Goal: Transaction & Acquisition: Purchase product/service

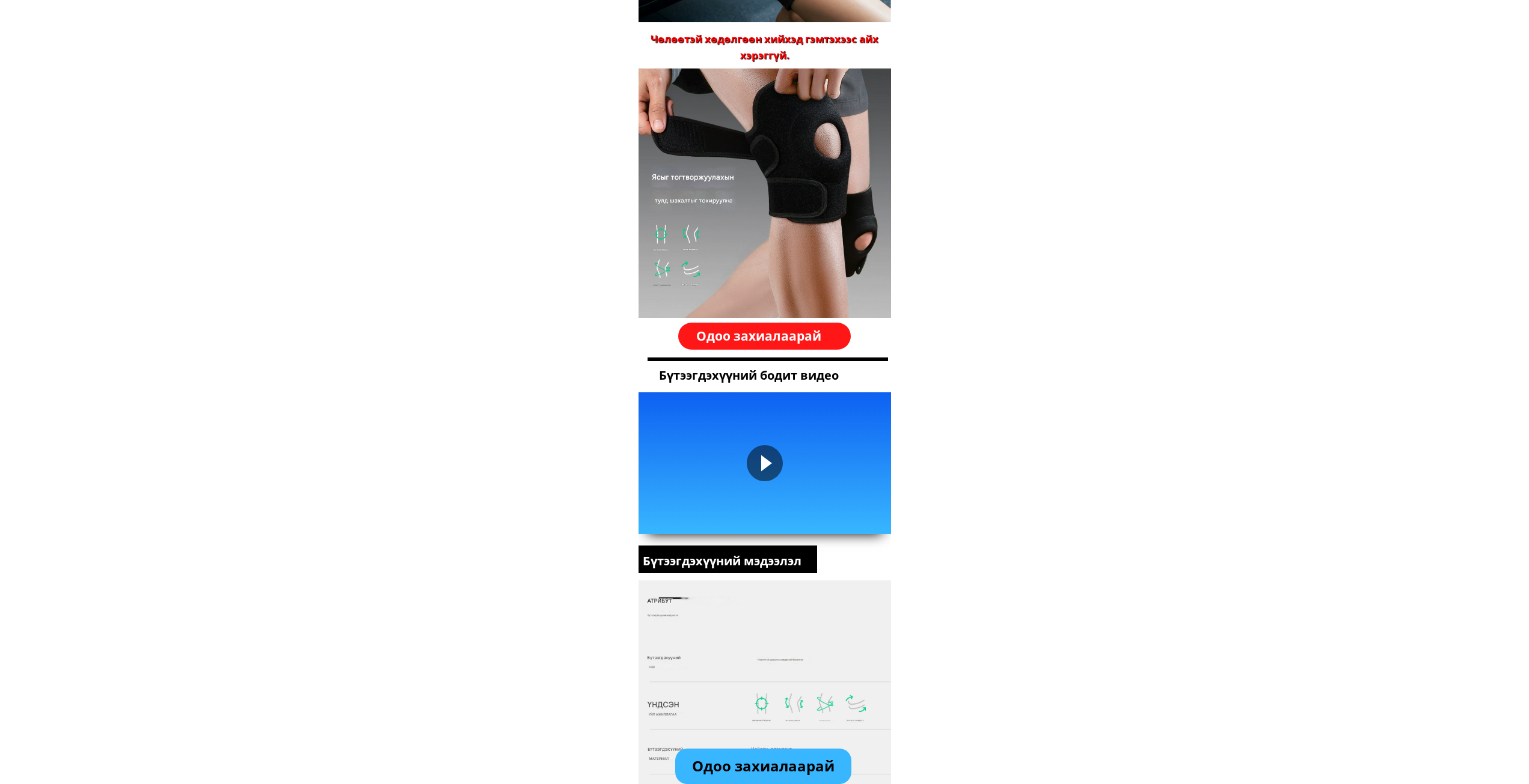
scroll to position [1442, 0]
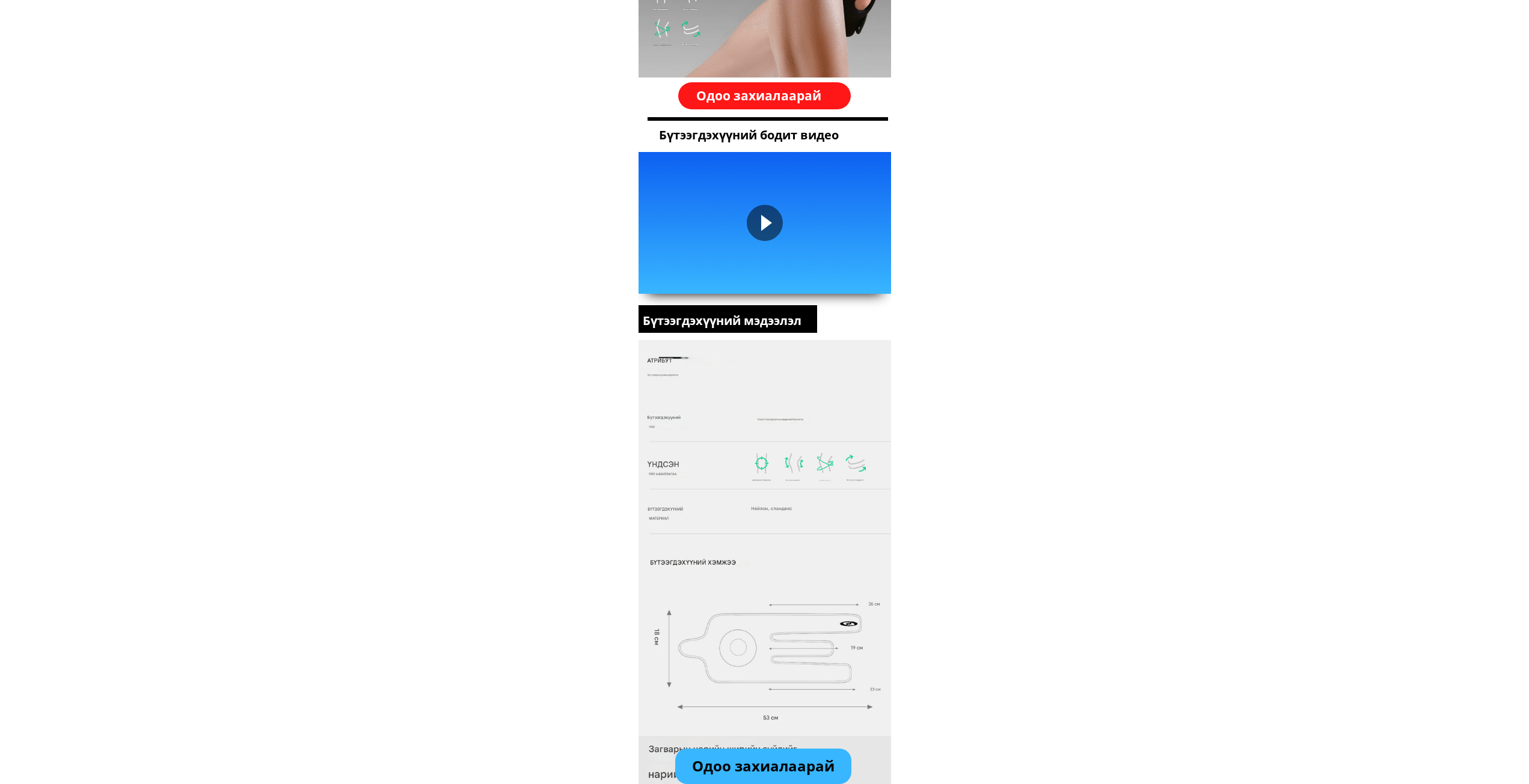
click at [761, 225] on div at bounding box center [765, 223] width 36 height 36
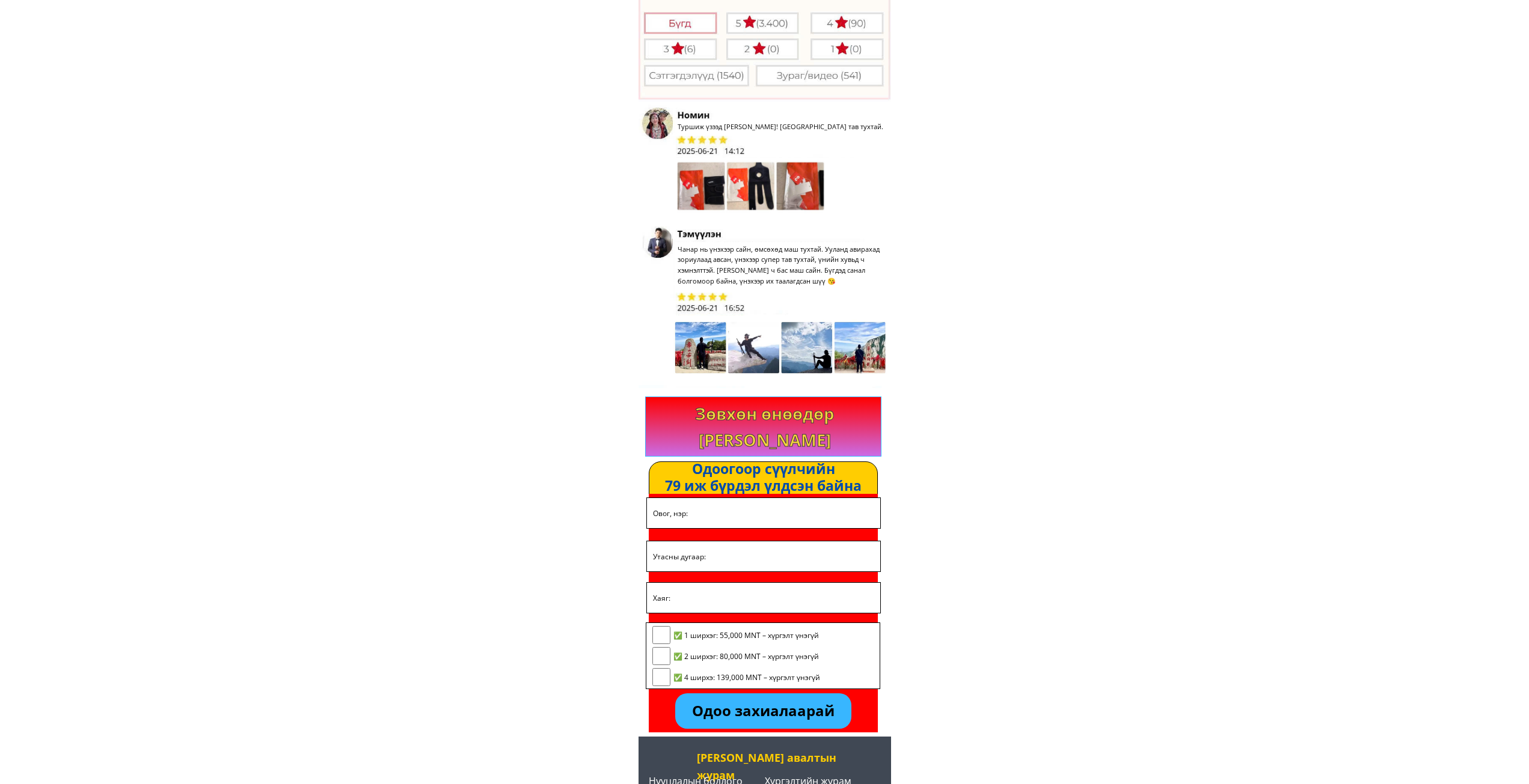
scroll to position [2708, 0]
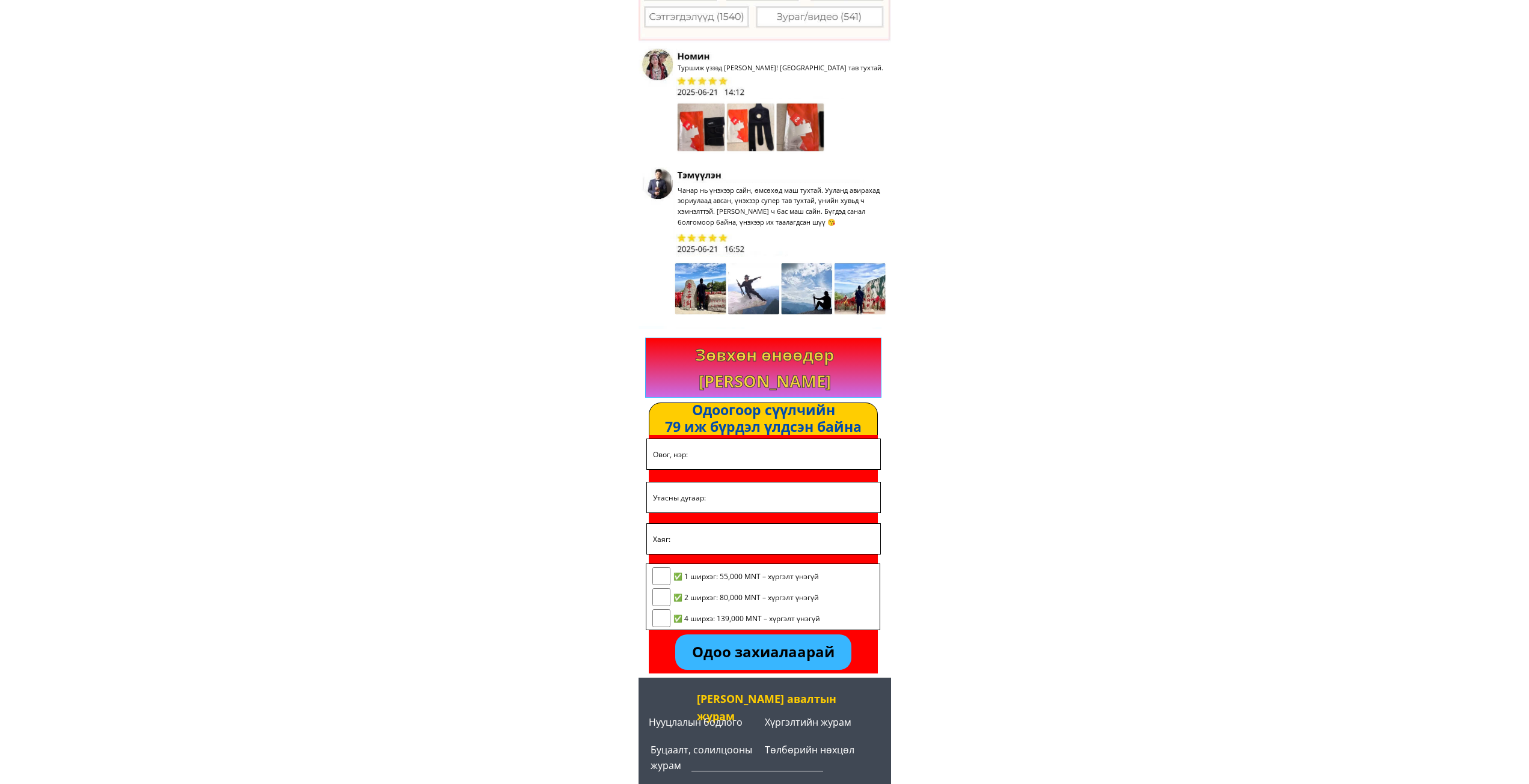
click at [771, 648] on p "Одоо захиалаарай" at bounding box center [763, 652] width 176 height 35
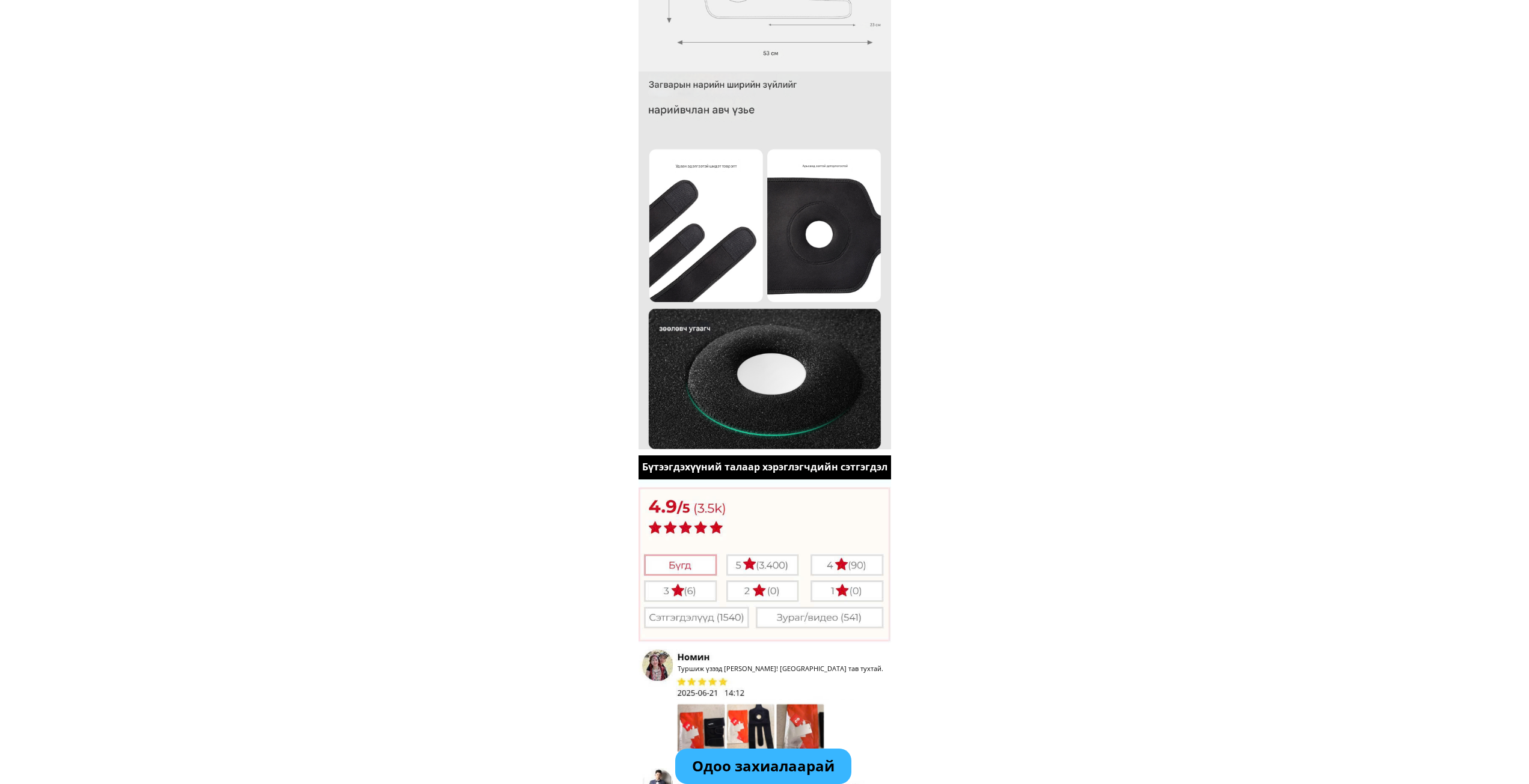
click at [760, 764] on p "Одоо захиалаарай" at bounding box center [763, 766] width 176 height 35
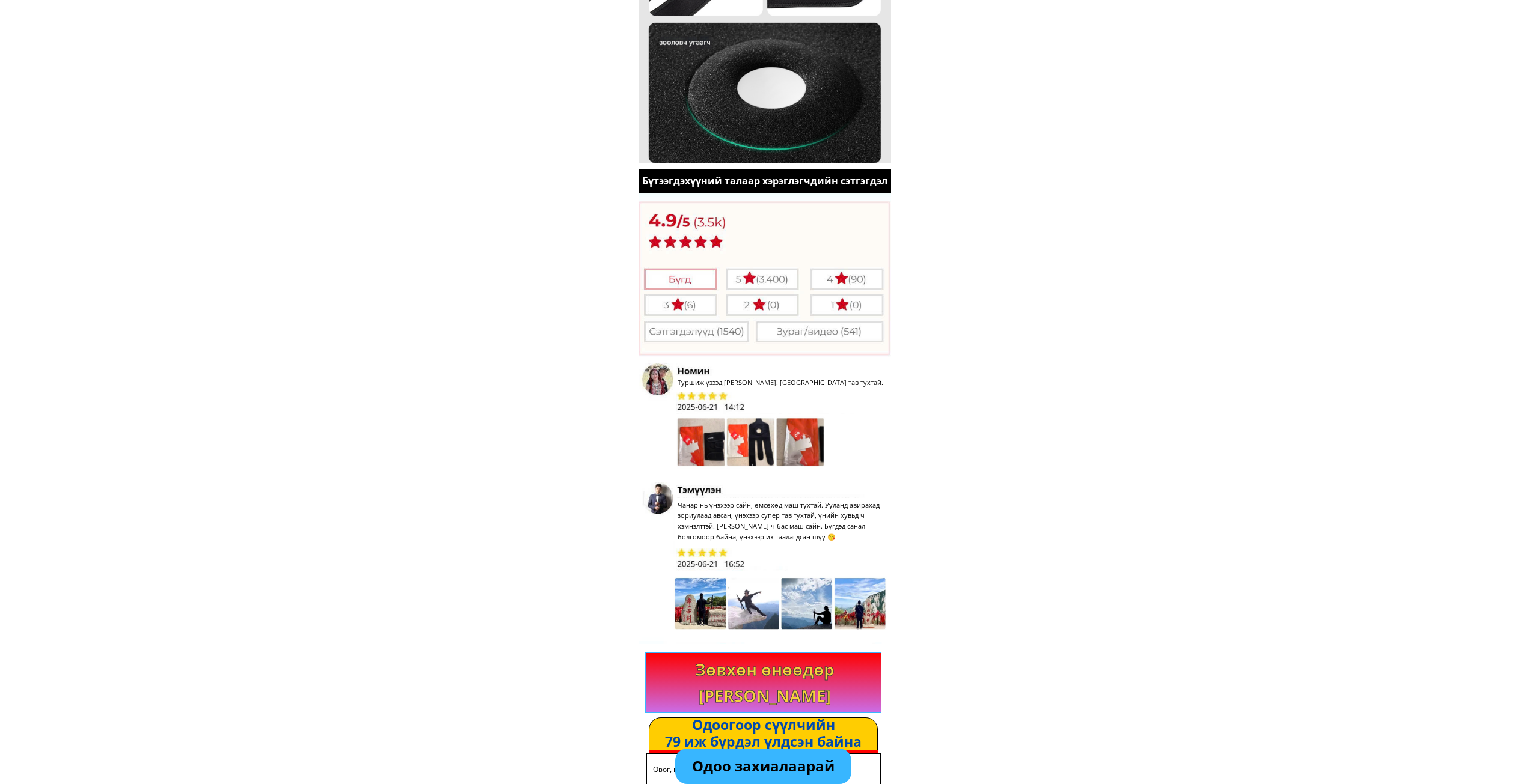
click at [763, 771] on p "Одоо захиалаарай" at bounding box center [763, 766] width 176 height 35
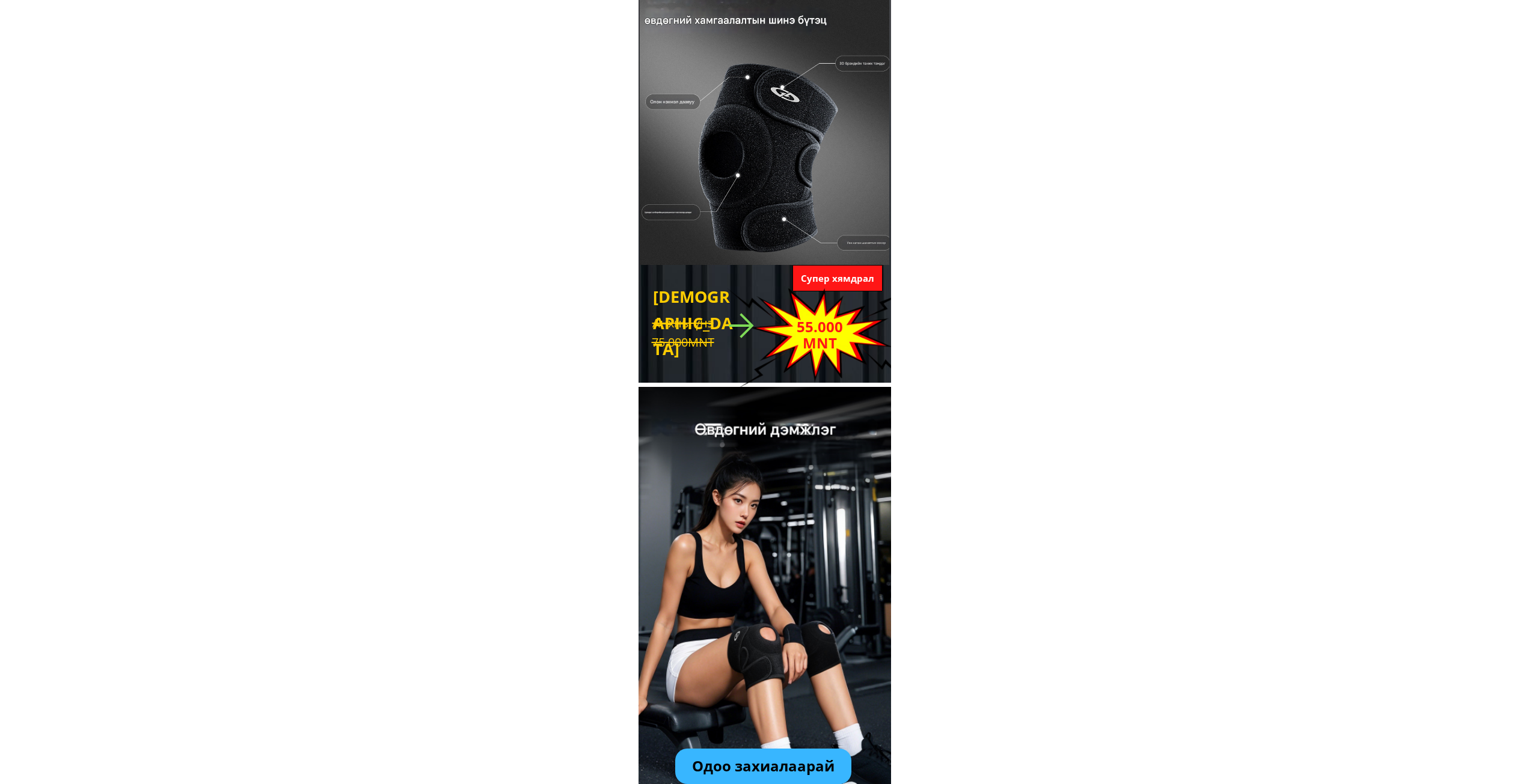
scroll to position [0, 0]
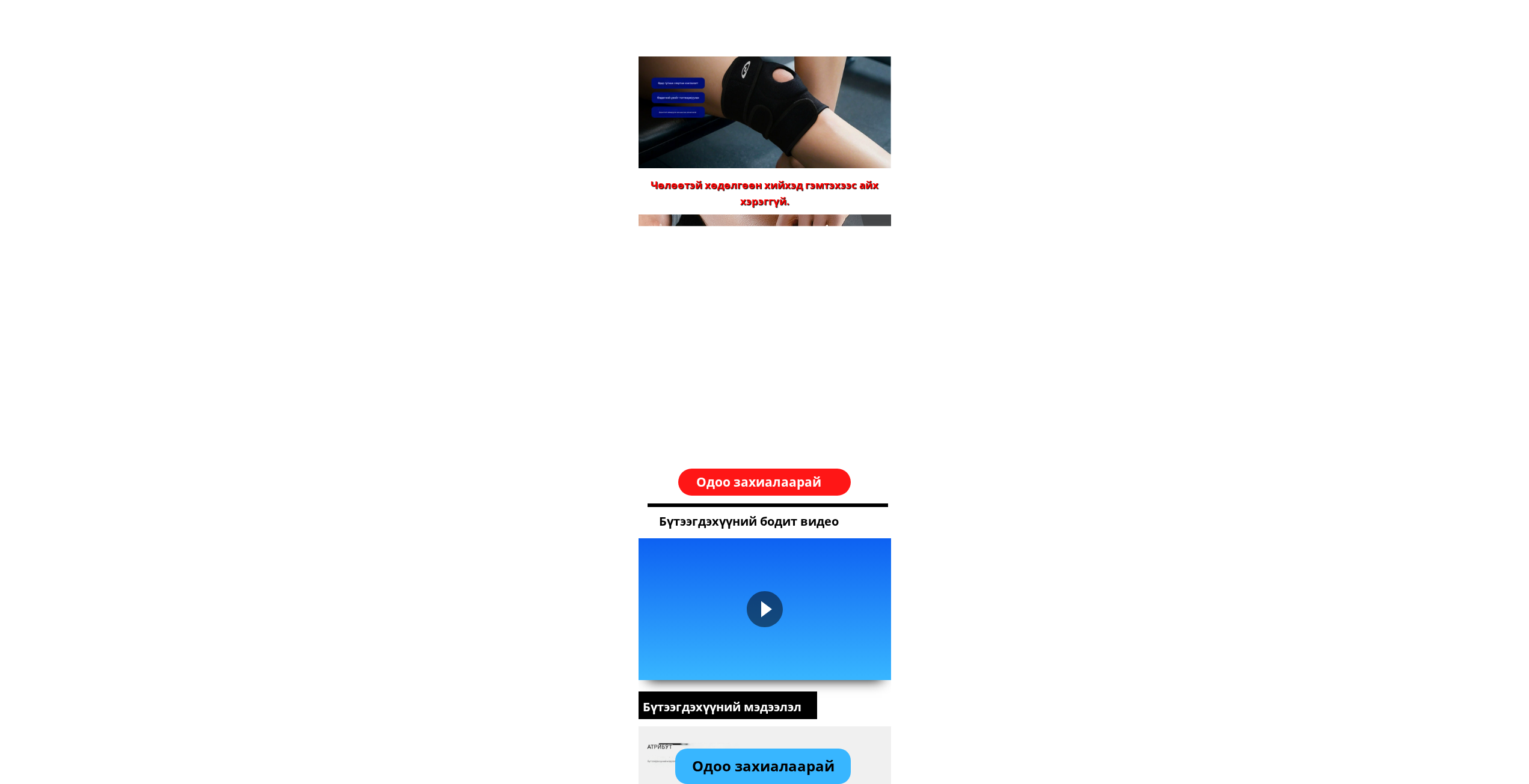
scroll to position [1142, 0]
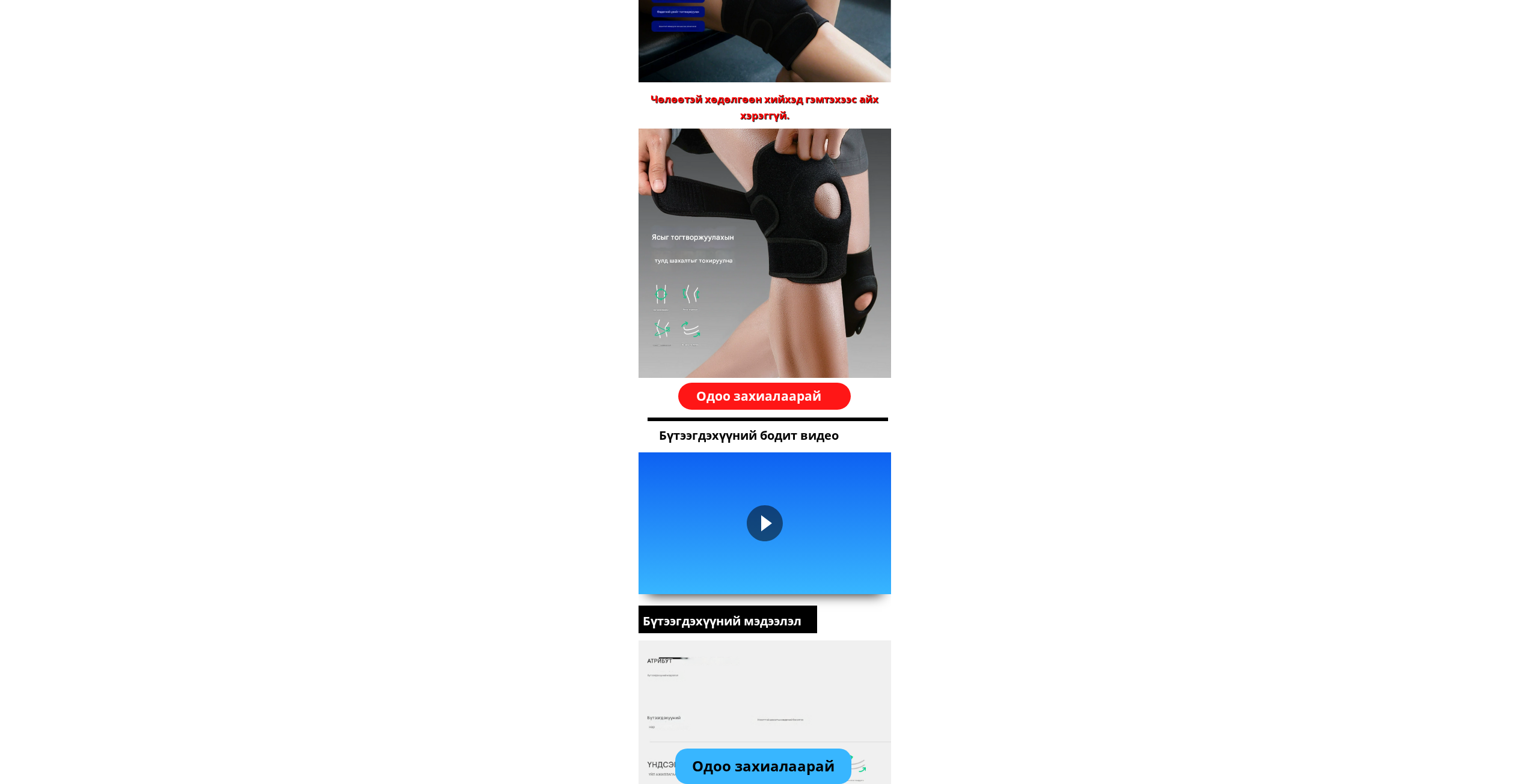
click at [759, 512] on div at bounding box center [765, 523] width 36 height 36
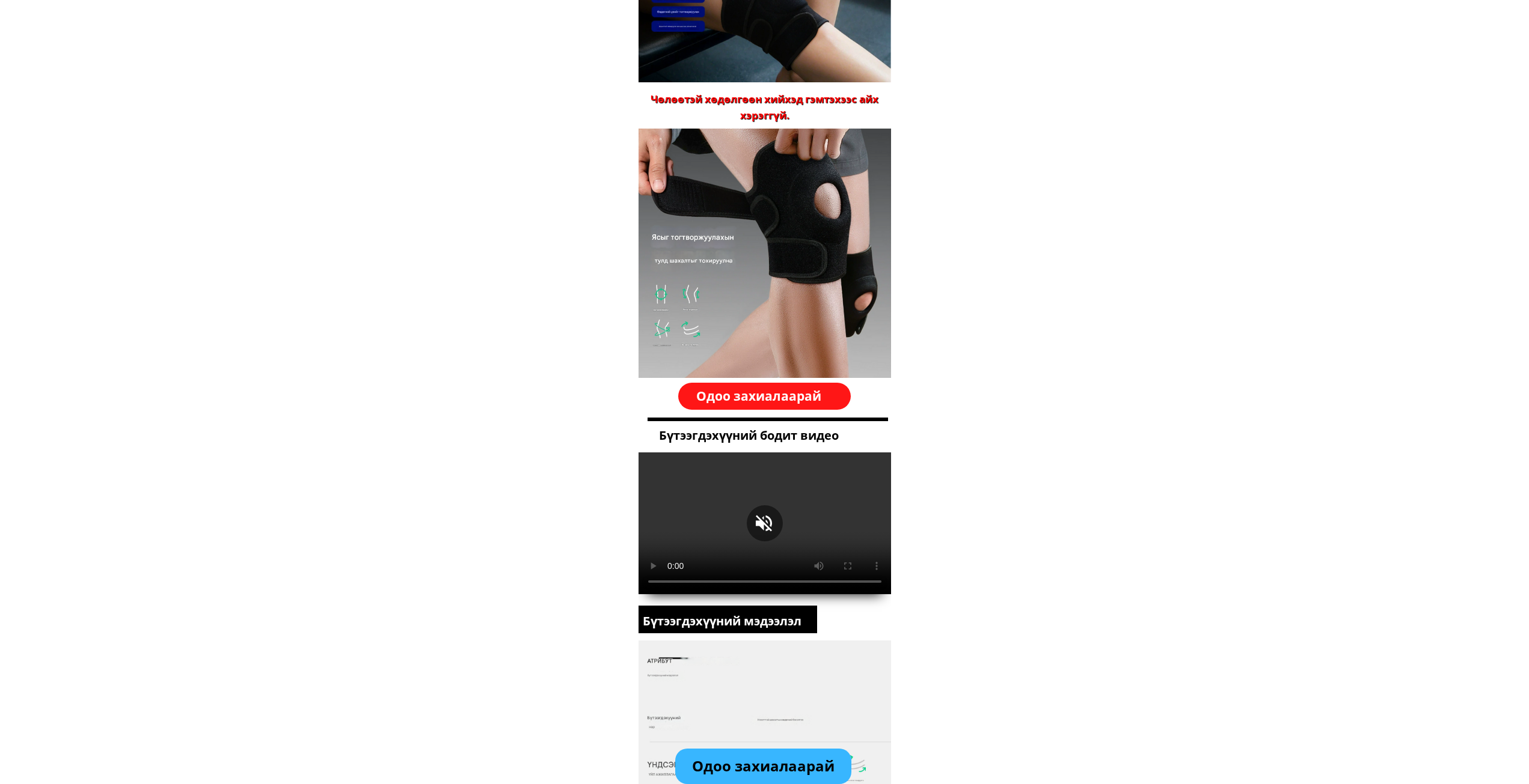
click at [1030, 431] on body "Спортын хамгаалалтын хэрэгсэл, өвдөгний дэвсгэр. Спортын үед өвдөгний үе мөчний…" at bounding box center [764, 604] width 1529 height 3492
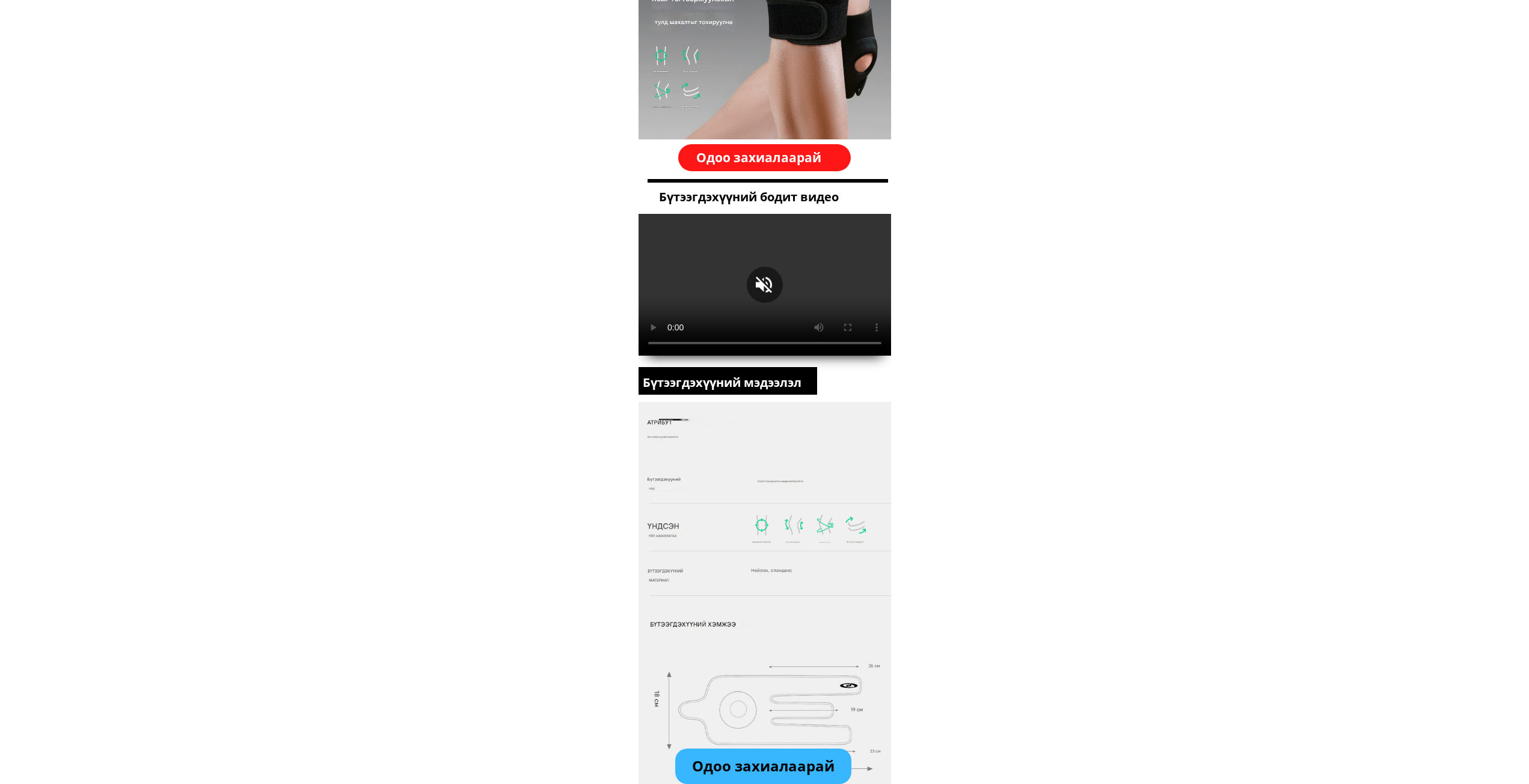
scroll to position [1382, 0]
click at [788, 147] on h3 "Одоо захиалаарай" at bounding box center [765, 156] width 136 height 20
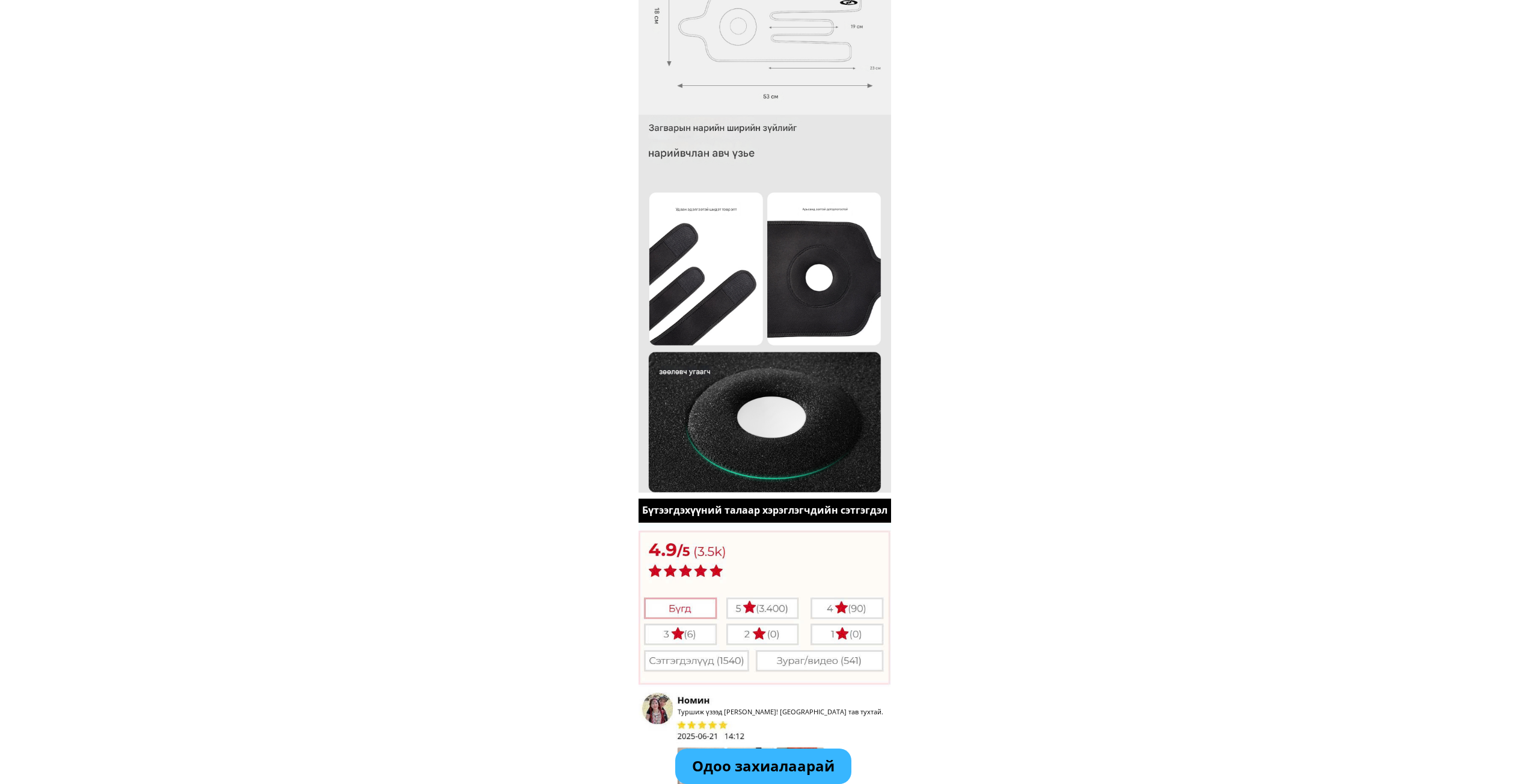
scroll to position [1927, 0]
